Goal: Check status: Check status

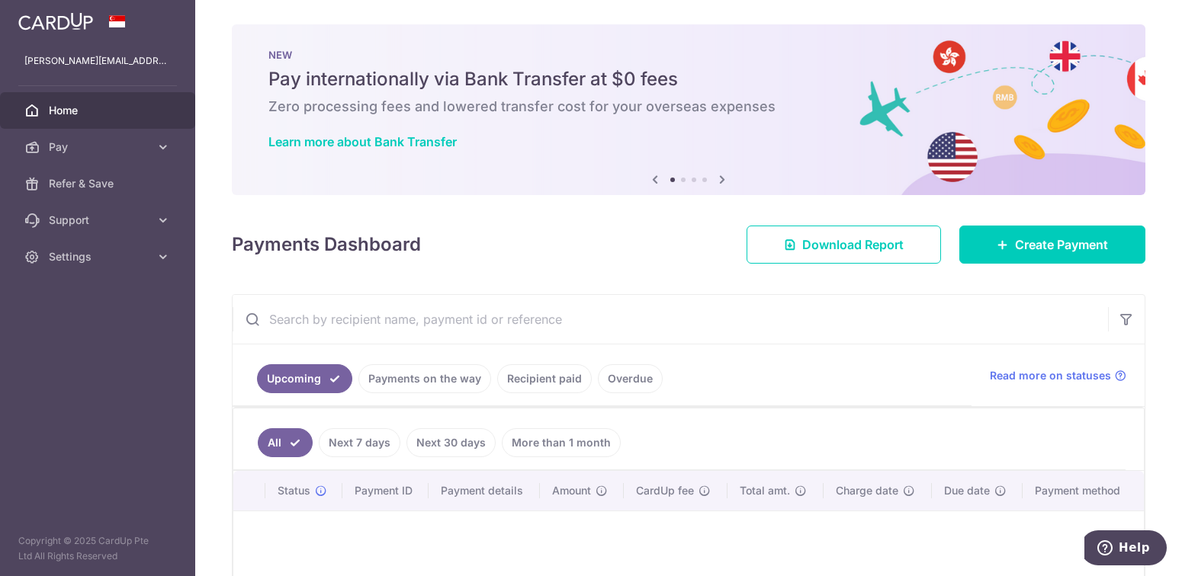
click at [449, 387] on link "Payments on the way" at bounding box center [424, 378] width 133 height 29
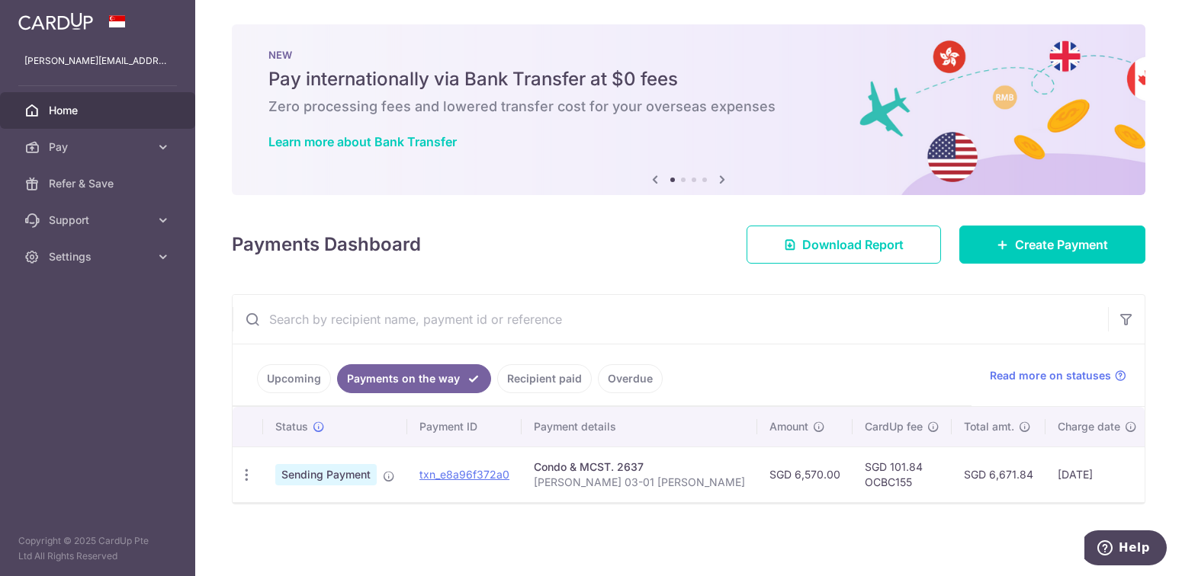
click at [564, 382] on link "Recipient paid" at bounding box center [544, 378] width 95 height 29
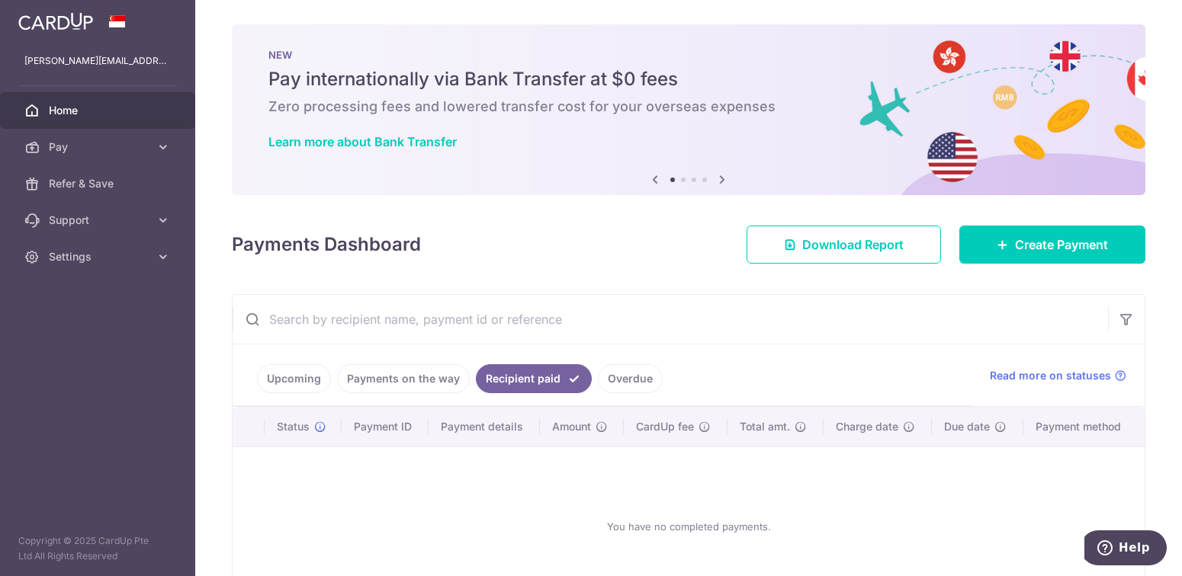
click at [644, 377] on link "Overdue" at bounding box center [630, 378] width 65 height 29
click at [522, 384] on link "Recipient paid" at bounding box center [523, 378] width 95 height 29
click at [416, 381] on link "Payments on the way" at bounding box center [403, 378] width 133 height 29
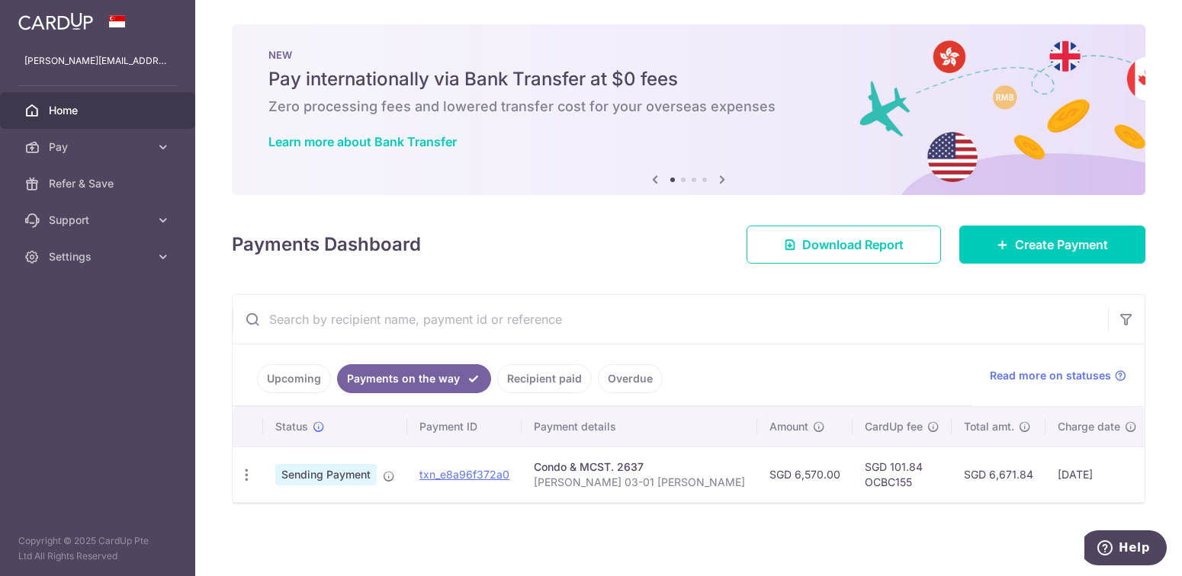
click at [290, 384] on link "Upcoming" at bounding box center [294, 378] width 74 height 29
